Goal: Task Accomplishment & Management: Manage account settings

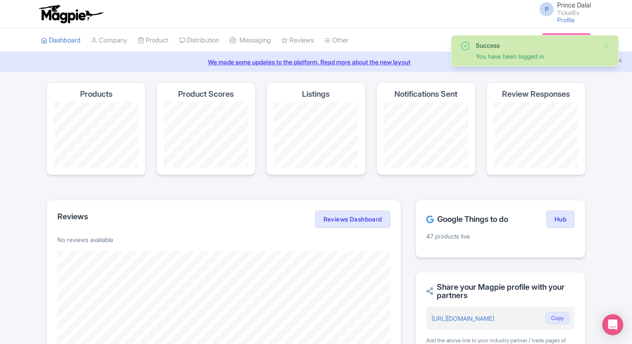
click at [0, 0] on link "My Products" at bounding box center [0, 0] width 0 height 0
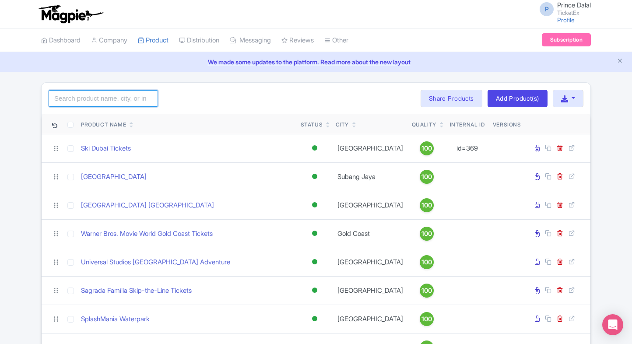
click at [117, 98] on input "search" at bounding box center [103, 98] width 109 height 17
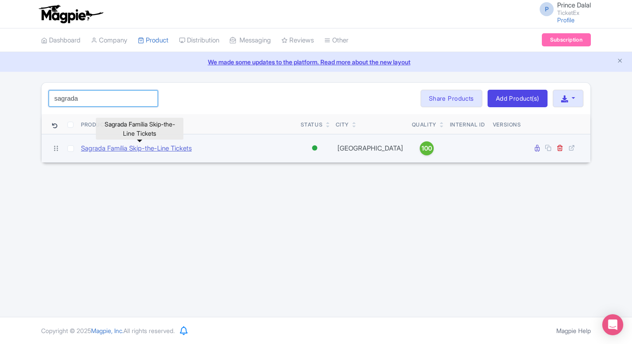
type input "sagrada"
click at [143, 152] on link "Sagrada Família Skip-the-Line Tickets" at bounding box center [136, 149] width 111 height 10
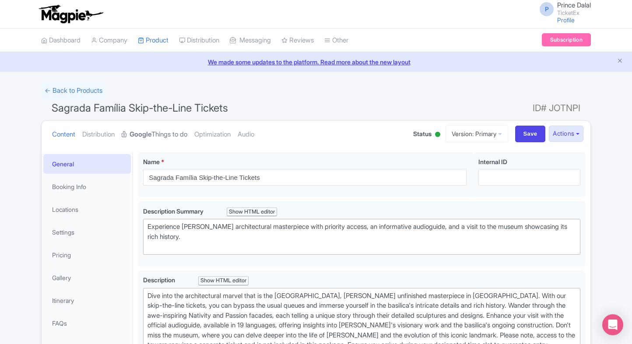
click at [157, 131] on link "Google Things to do" at bounding box center [155, 135] width 66 height 28
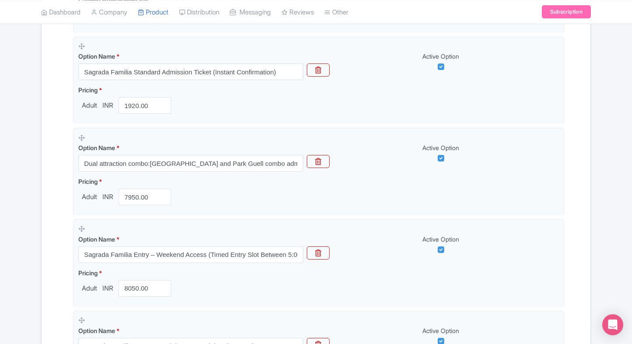
scroll to position [244, 0]
